Goal: Transaction & Acquisition: Purchase product/service

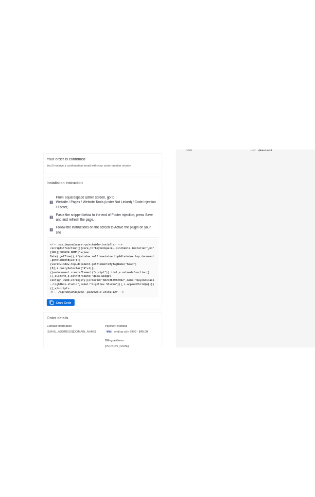
scroll to position [99, 0]
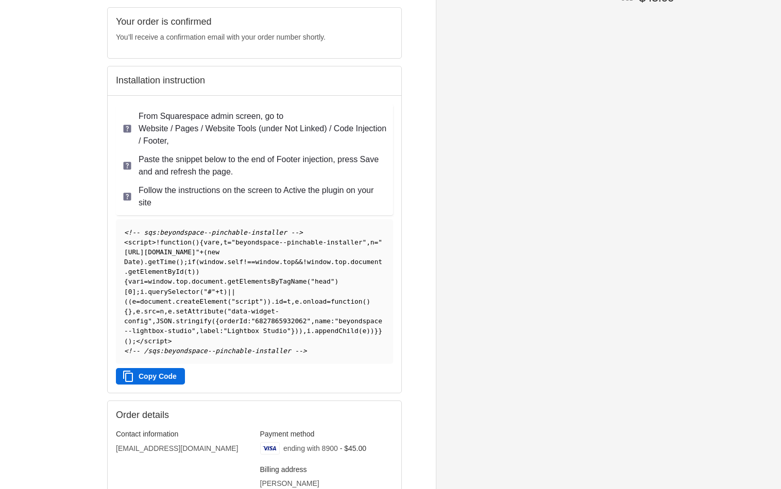
drag, startPoint x: 151, startPoint y: 385, endPoint x: 485, endPoint y: 247, distance: 360.9
click at [151, 385] on button "Copy Code" at bounding box center [150, 376] width 69 height 16
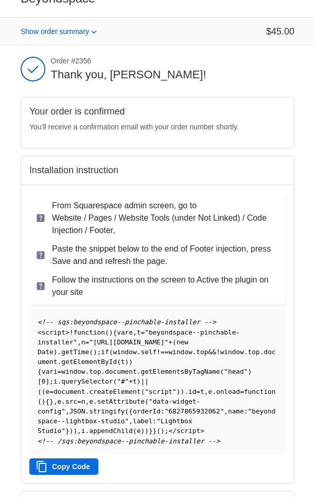
scroll to position [21, 0]
click at [67, 470] on button "Copy Code" at bounding box center [63, 466] width 69 height 16
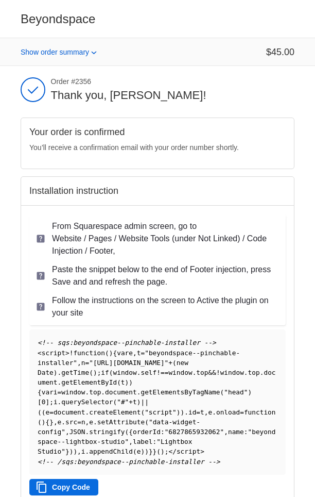
scroll to position [0, 0]
click at [41, 304] on icon at bounding box center [41, 307] width 8 height 8
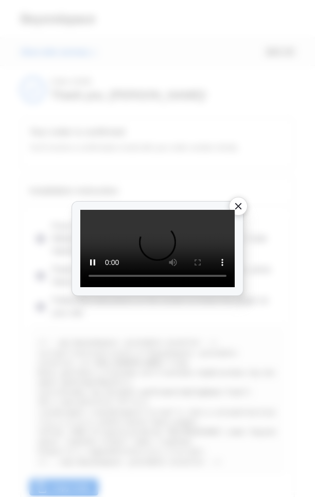
click at [109, 277] on video at bounding box center [157, 248] width 155 height 77
click at [112, 277] on video at bounding box center [157, 248] width 155 height 77
click at [114, 220] on video at bounding box center [157, 248] width 155 height 77
click at [235, 287] on video at bounding box center [157, 248] width 155 height 77
click at [80, 287] on video at bounding box center [157, 248] width 155 height 77
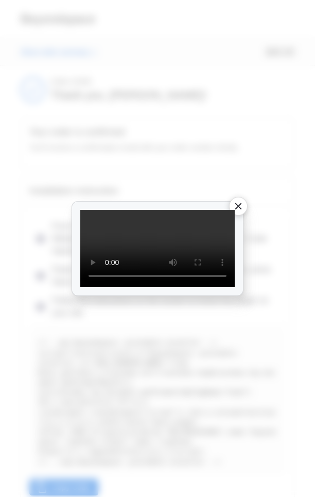
click at [235, 287] on video at bounding box center [157, 248] width 155 height 77
drag, startPoint x: 263, startPoint y: 296, endPoint x: 263, endPoint y: 290, distance: 6.2
click at [235, 287] on video at bounding box center [157, 248] width 155 height 77
click at [80, 210] on video at bounding box center [157, 248] width 155 height 77
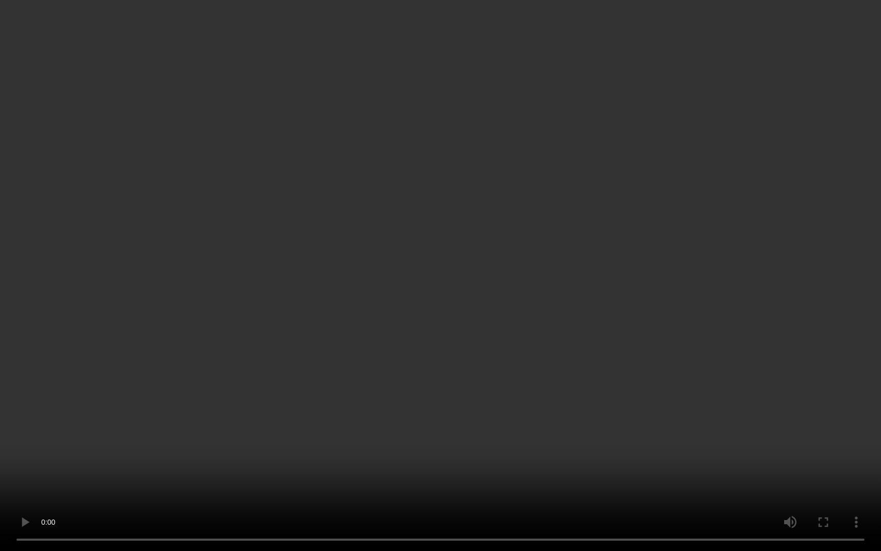
click at [14, 9] on video at bounding box center [440, 275] width 881 height 551
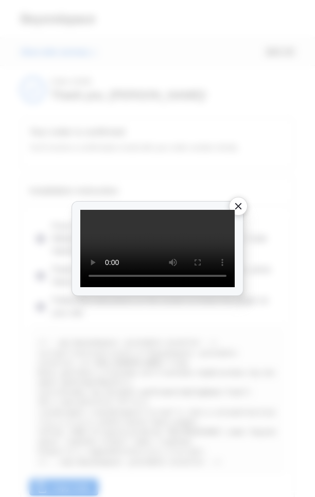
click at [99, 46] on div at bounding box center [157, 248] width 315 height 497
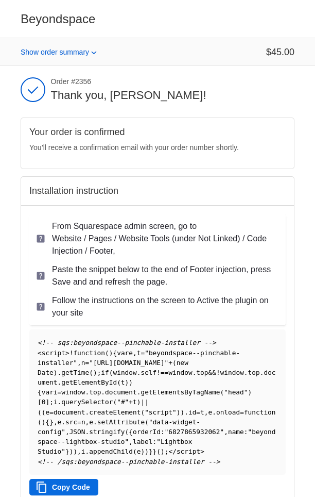
click at [99, 46] on button "Show order summary Hide order summary Sale price $45.00" at bounding box center [157, 52] width 315 height 28
